Goal: Check status

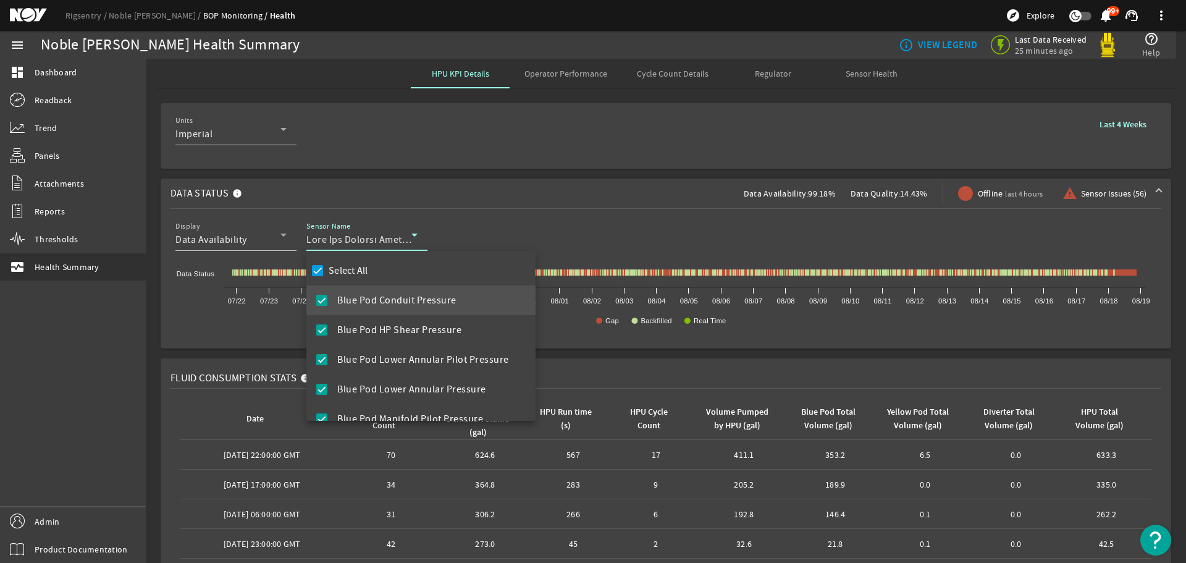
click at [259, 227] on div at bounding box center [593, 281] width 1186 height 563
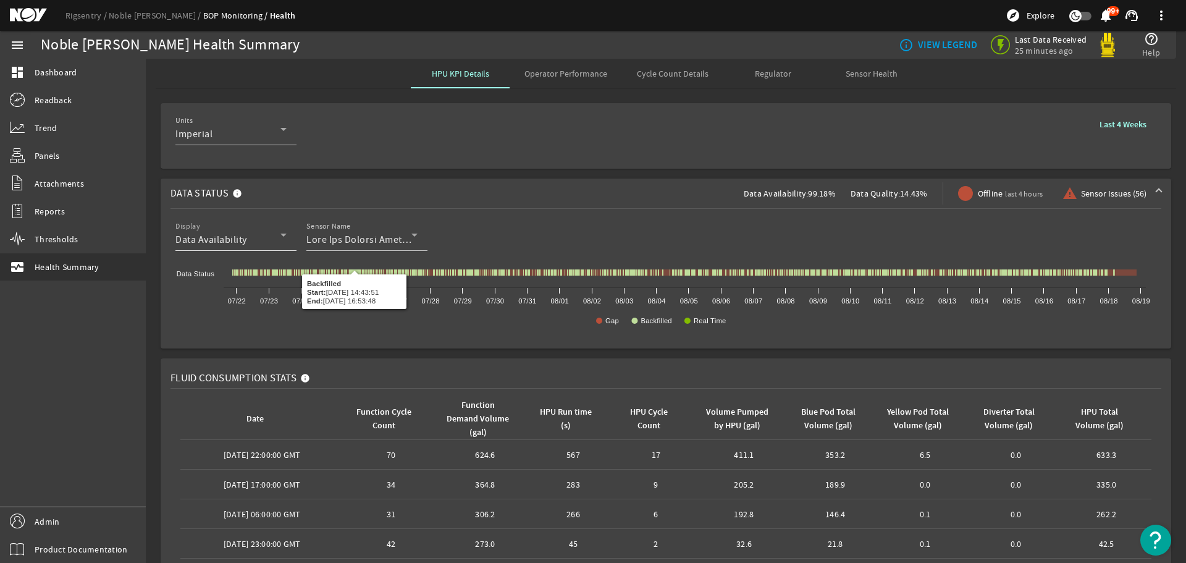
click at [237, 241] on span "Data Availability" at bounding box center [211, 239] width 72 height 12
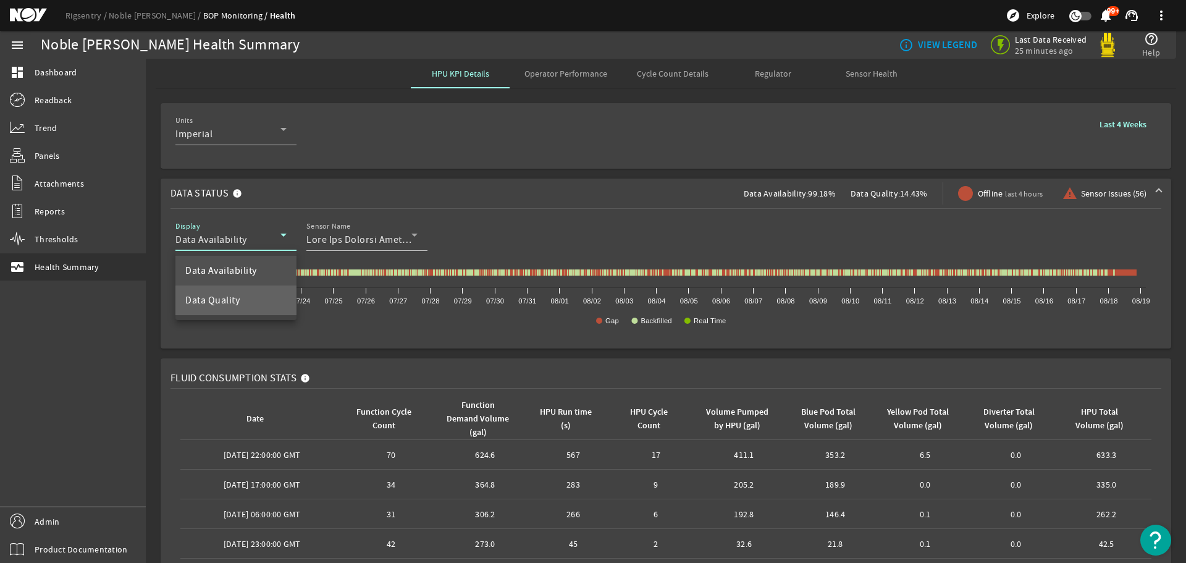
click at [244, 304] on mat-option "Data Quality" at bounding box center [235, 300] width 121 height 30
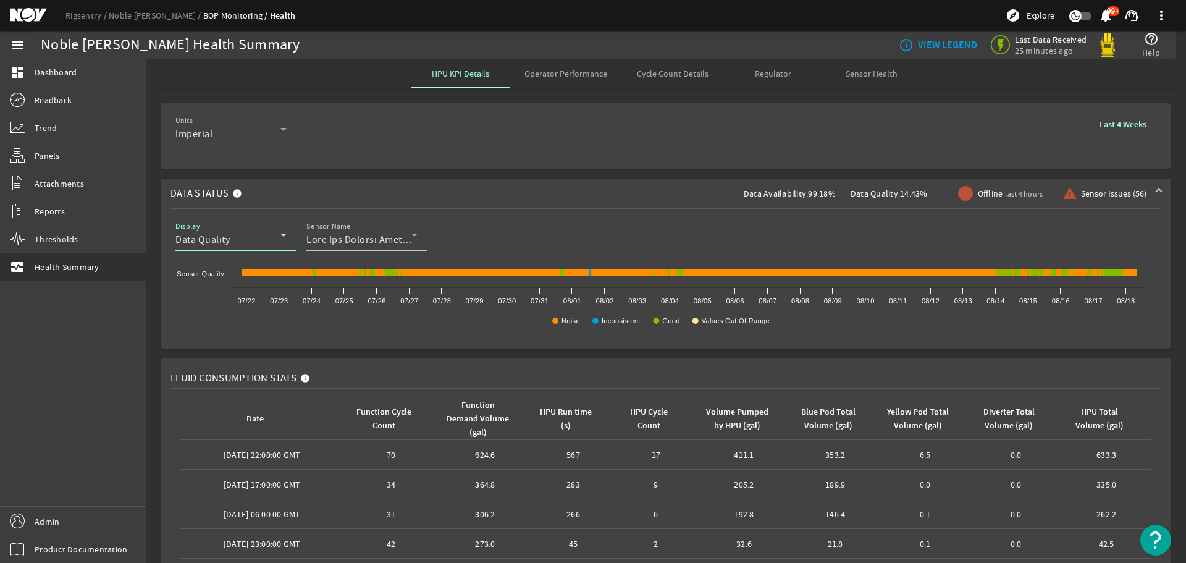
click at [1088, 193] on span "Sensor Issues (56)" at bounding box center [1113, 193] width 65 height 12
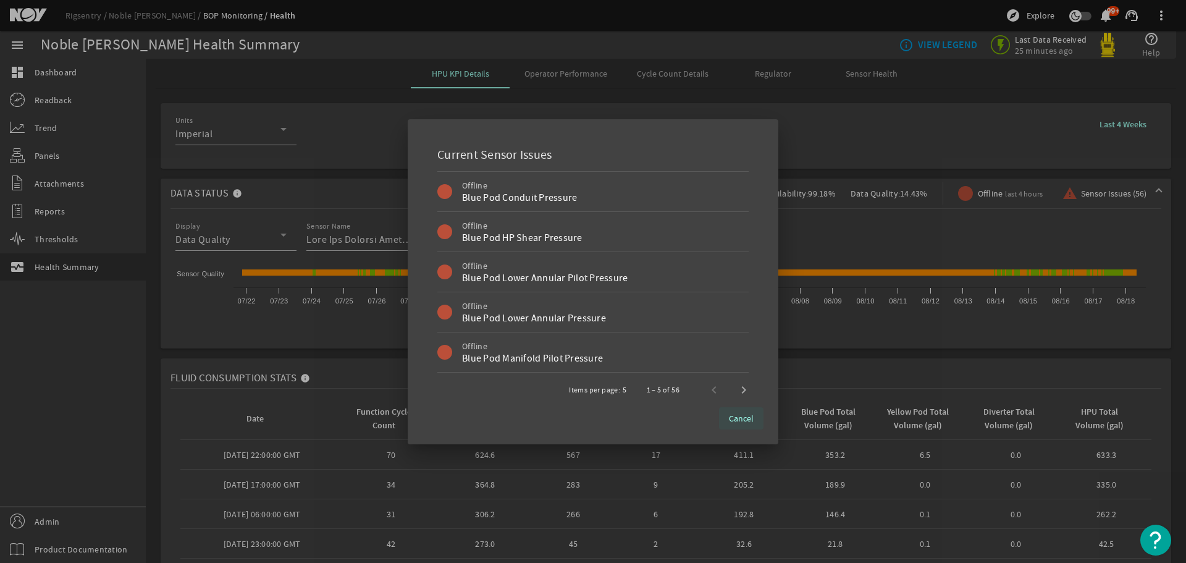
click at [748, 422] on span "Cancel" at bounding box center [741, 418] width 25 height 12
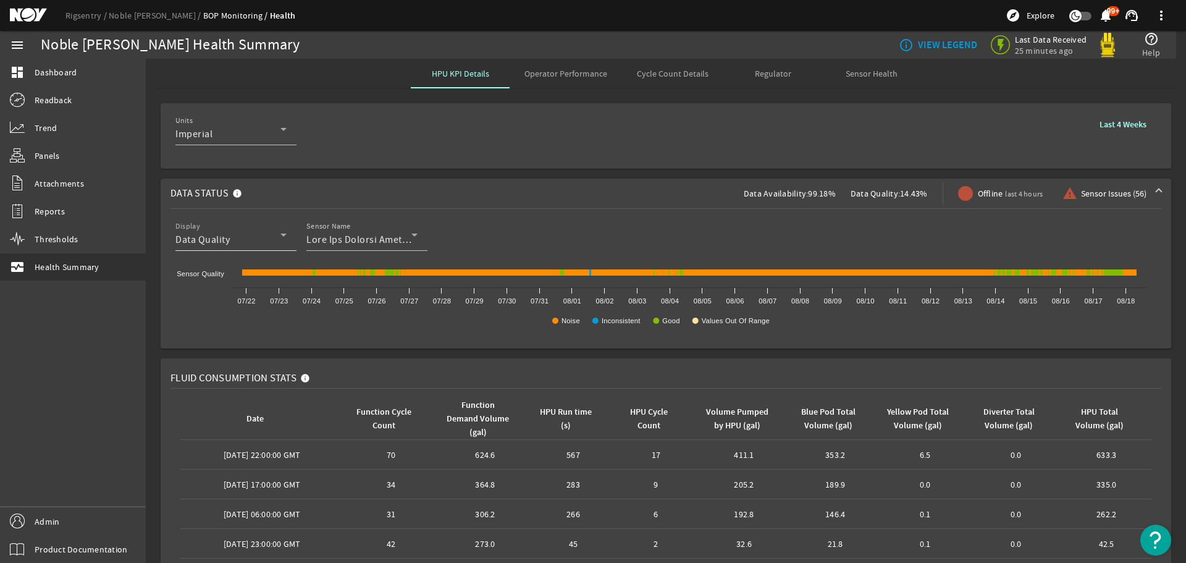
click at [275, 242] on div "Data Quality" at bounding box center [227, 239] width 105 height 15
click at [261, 270] on mat-option "Data Availability" at bounding box center [235, 271] width 121 height 30
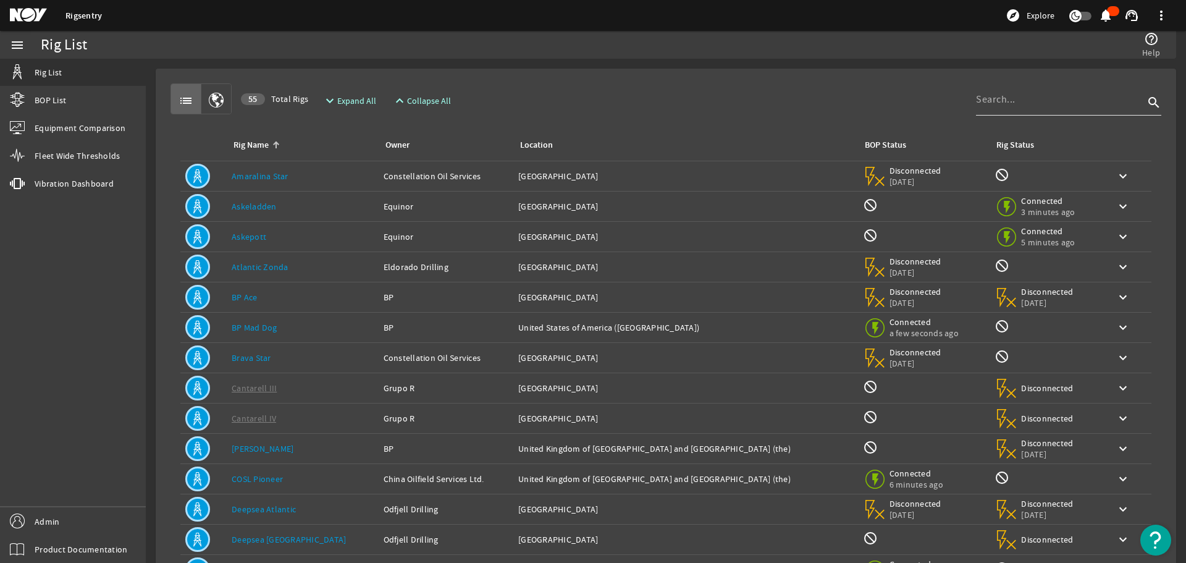
click at [1068, 106] on input at bounding box center [1060, 99] width 168 height 15
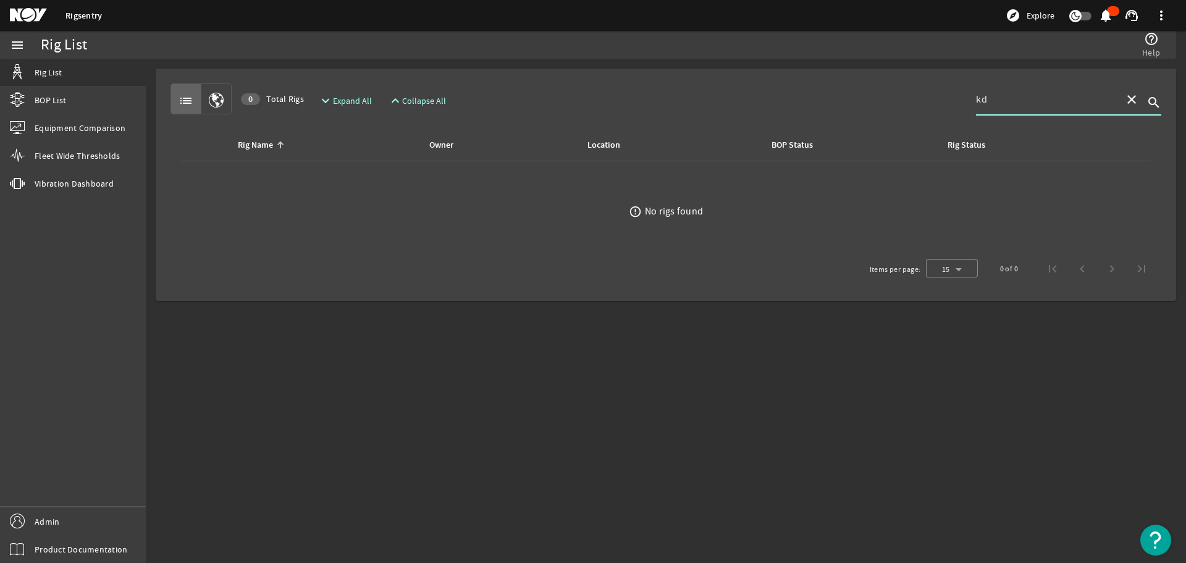
type input "k"
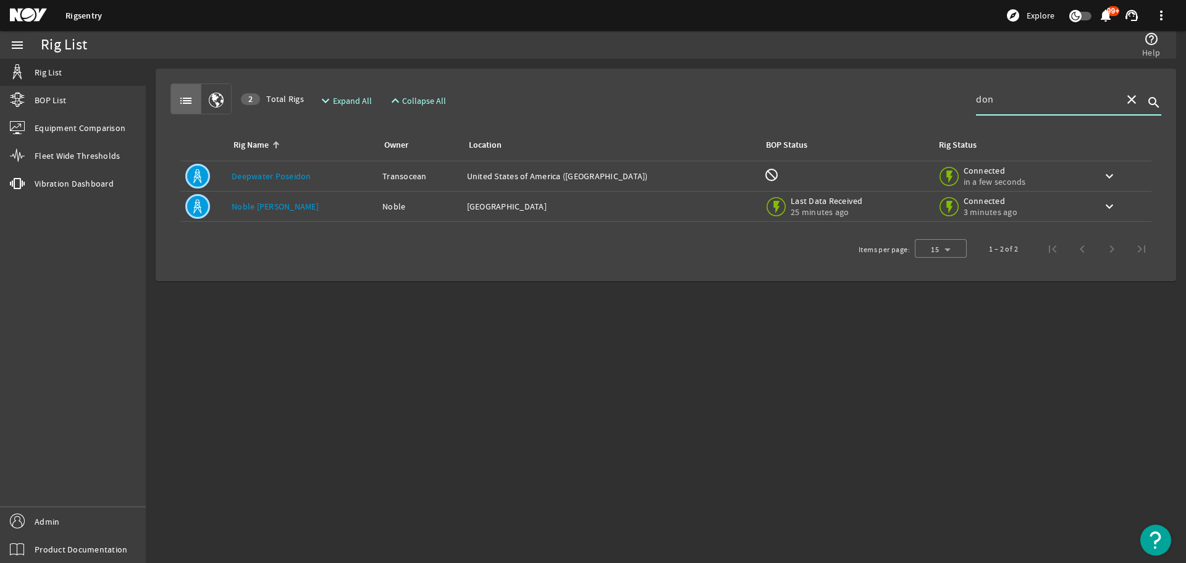
type input "don"
click at [327, 211] on div "Rig Name: Noble Don Taylor" at bounding box center [302, 206] width 141 height 12
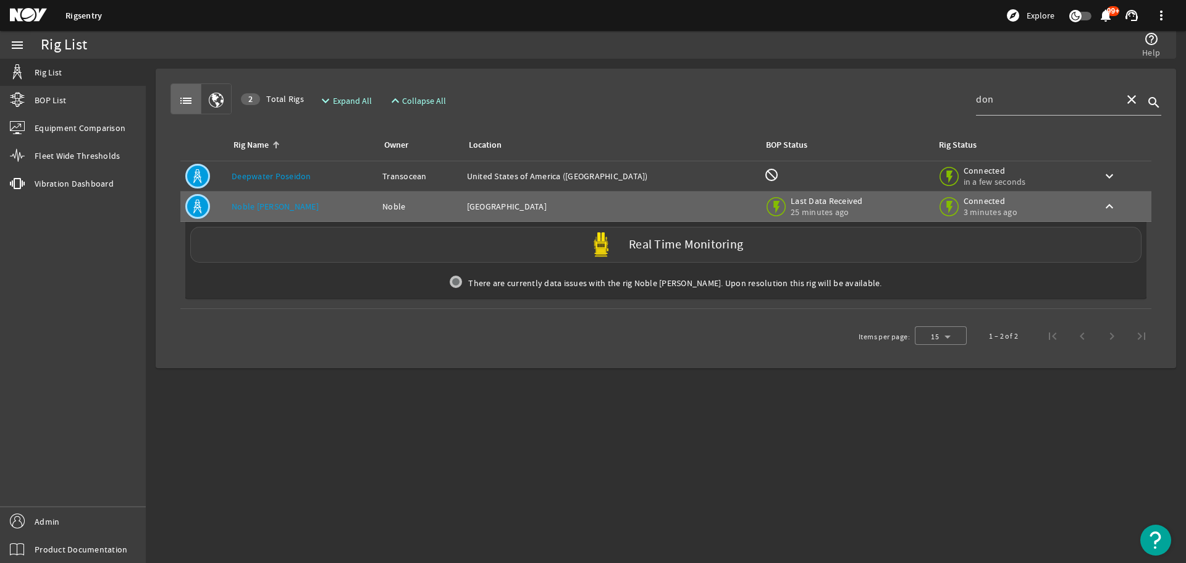
click at [479, 238] on div "Real Time Monitoring" at bounding box center [665, 245] width 951 height 36
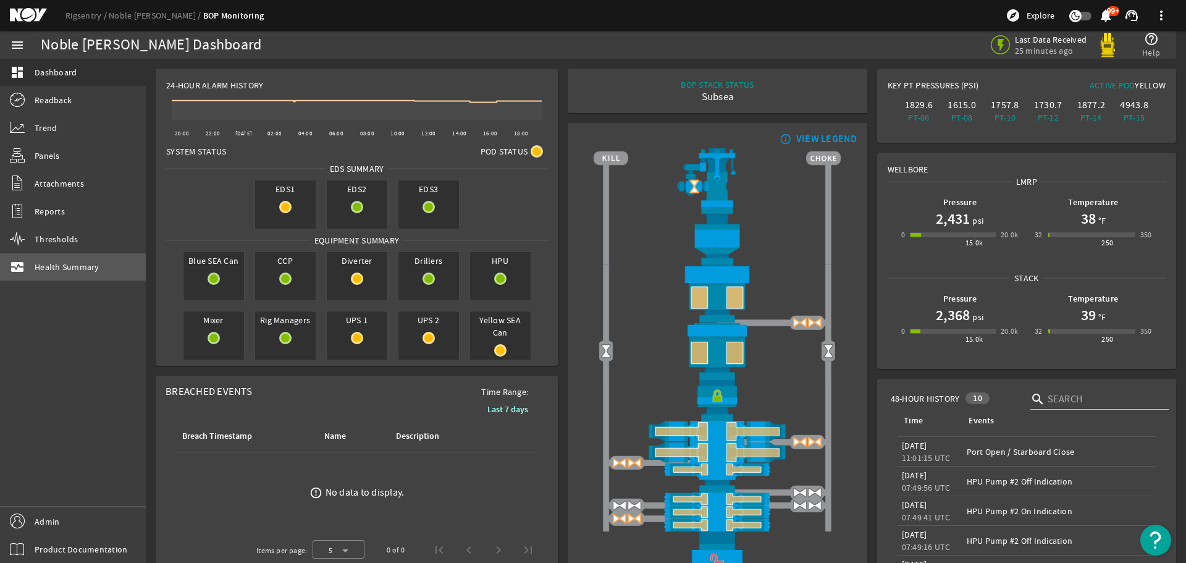
click at [69, 269] on span "Health Summary" at bounding box center [67, 267] width 65 height 12
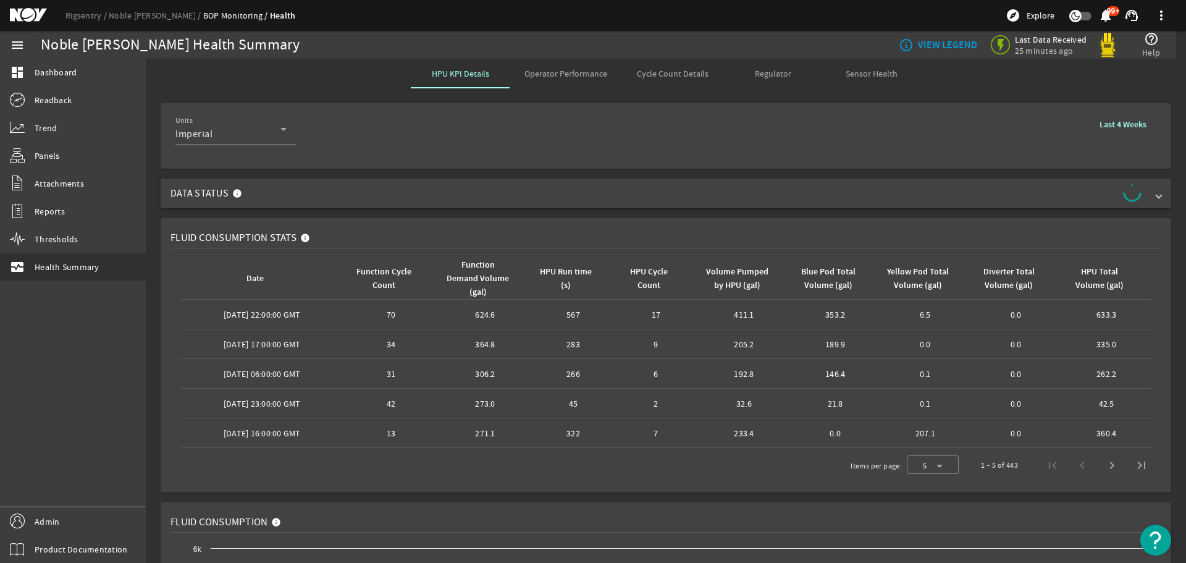
click at [862, 75] on span "Sensor Health" at bounding box center [871, 73] width 52 height 9
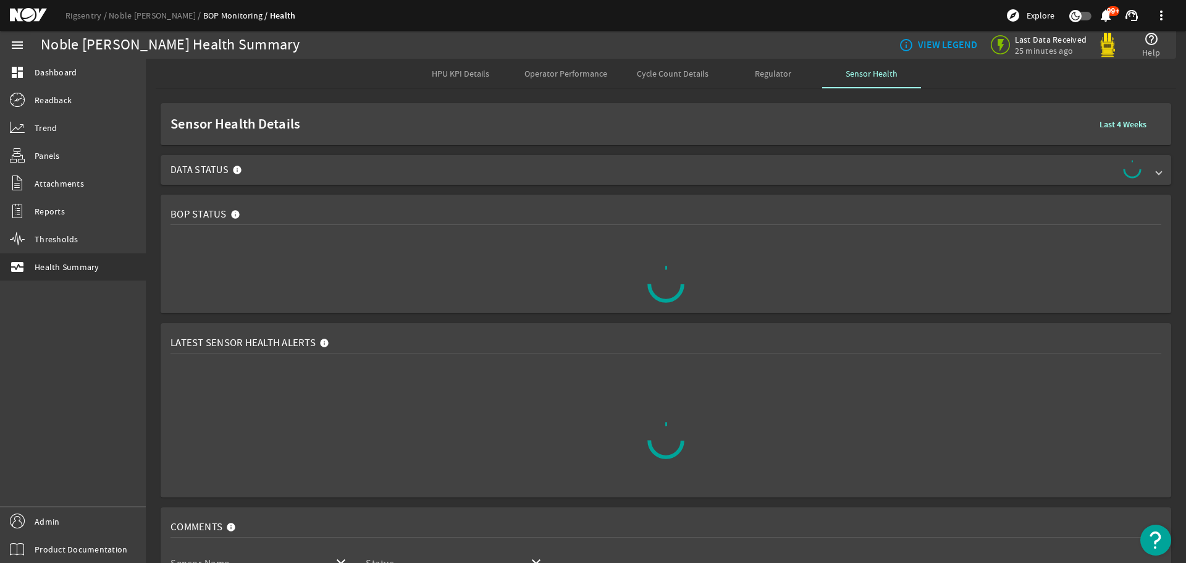
click at [1118, 130] on span "Last 4 Weeks" at bounding box center [1122, 124] width 47 height 13
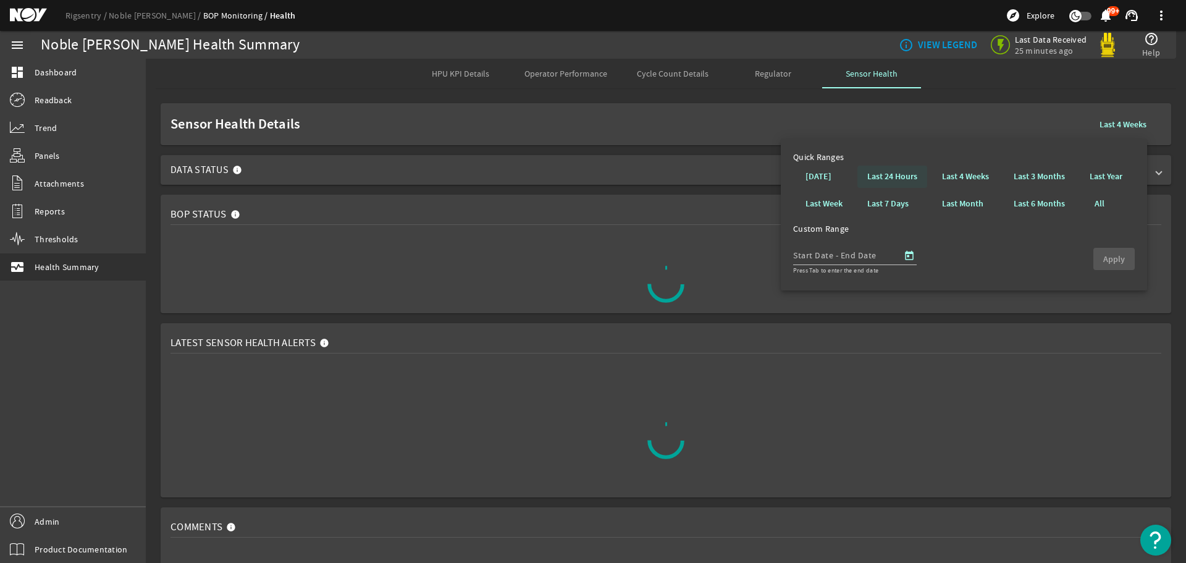
click at [889, 182] on b "Last 24 Hours" at bounding box center [892, 176] width 50 height 12
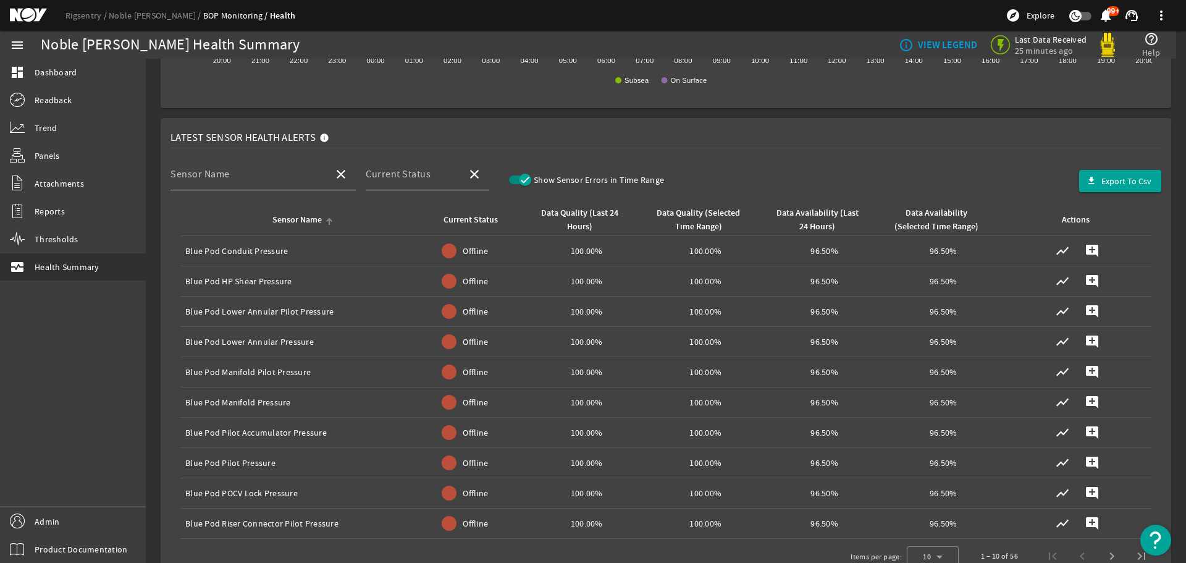
scroll to position [247, 0]
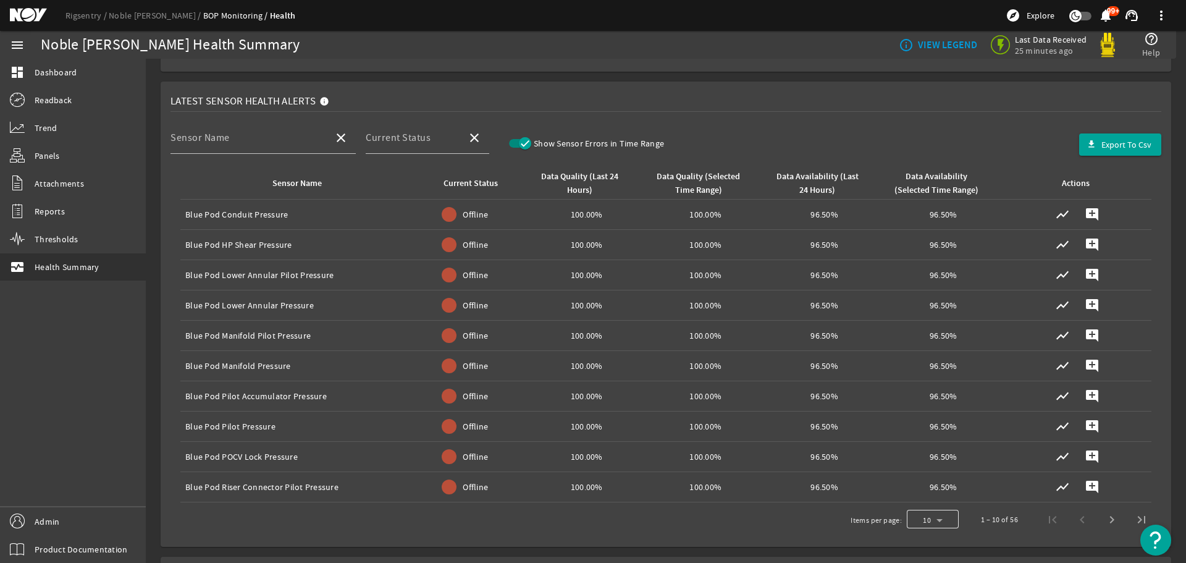
click at [923, 514] on div at bounding box center [933, 520] width 52 height 30
click at [917, 504] on span "100" at bounding box center [915, 505] width 16 height 15
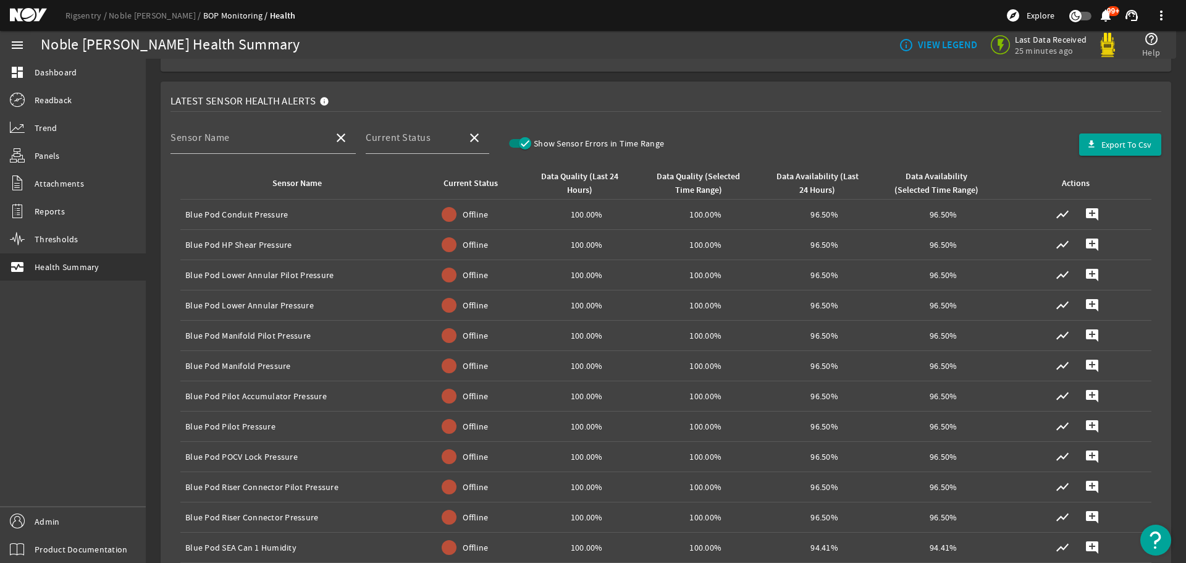
scroll to position [0, 0]
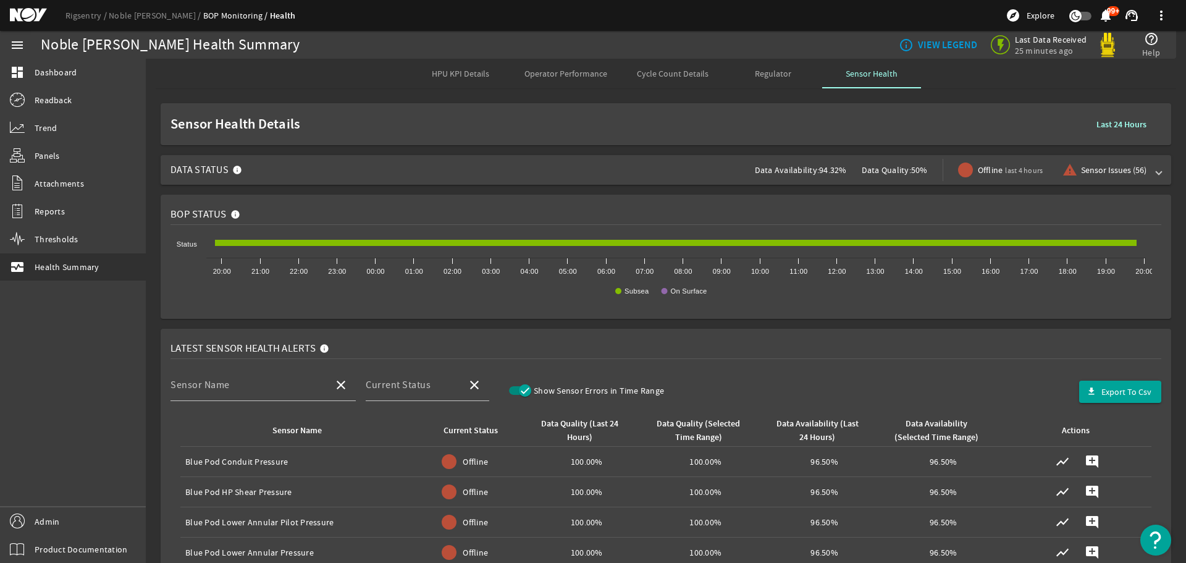
click at [1156, 175] on span at bounding box center [1158, 170] width 5 height 12
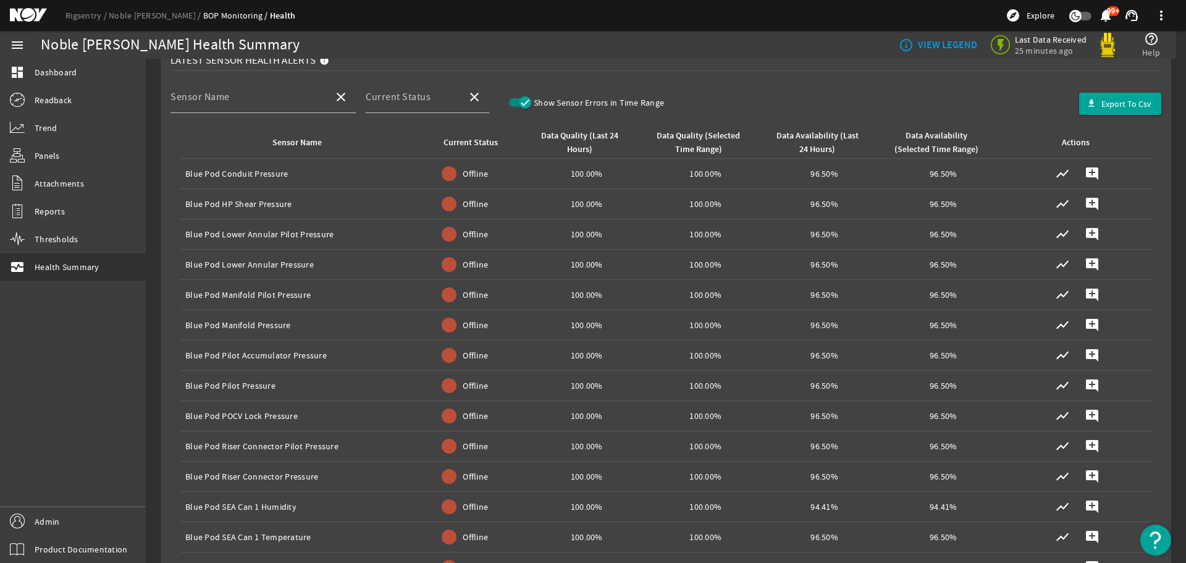
scroll to position [291, 0]
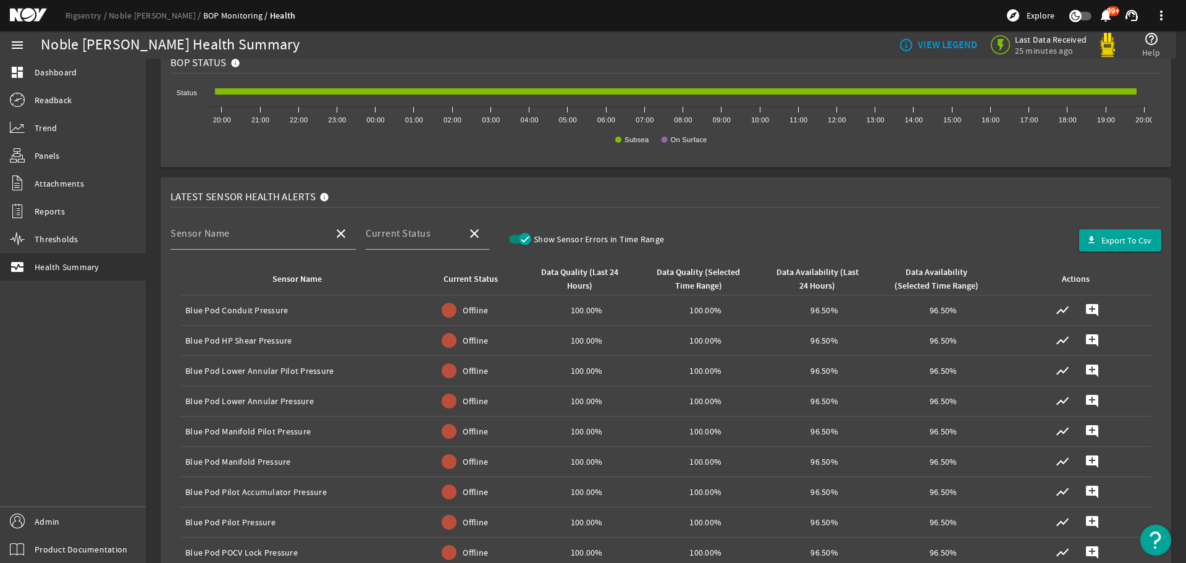
drag, startPoint x: 170, startPoint y: 198, endPoint x: 335, endPoint y: 194, distance: 164.9
click at [327, 195] on div "Latest Sensor Health Alerts" at bounding box center [665, 197] width 991 height 20
click at [369, 193] on div "Latest Sensor Health Alerts" at bounding box center [665, 197] width 991 height 20
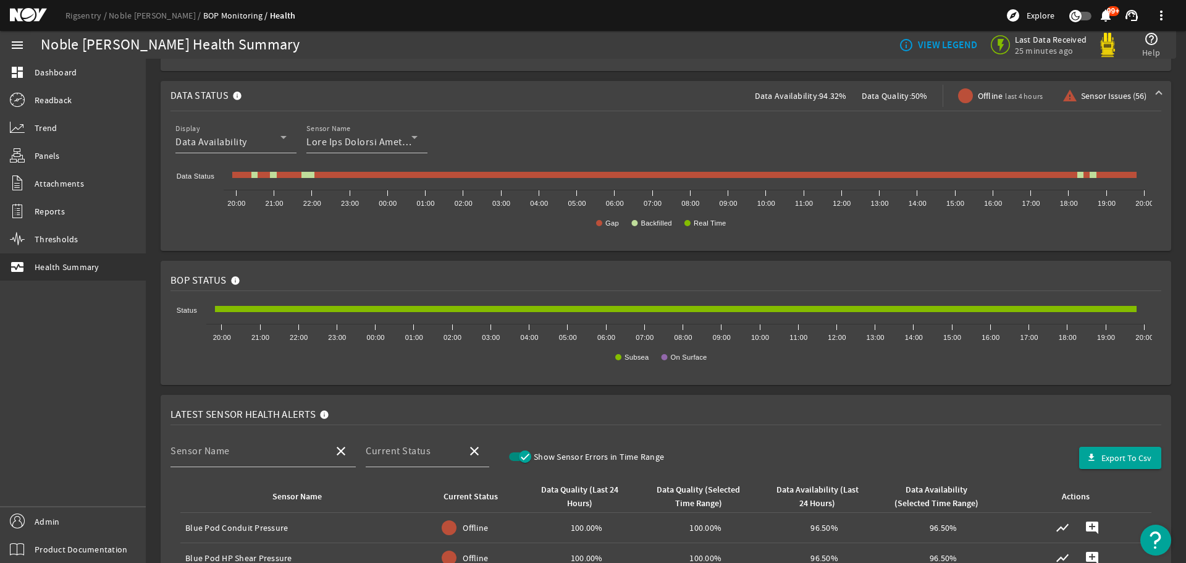
scroll to position [0, 0]
